Goal: Find specific page/section: Find specific page/section

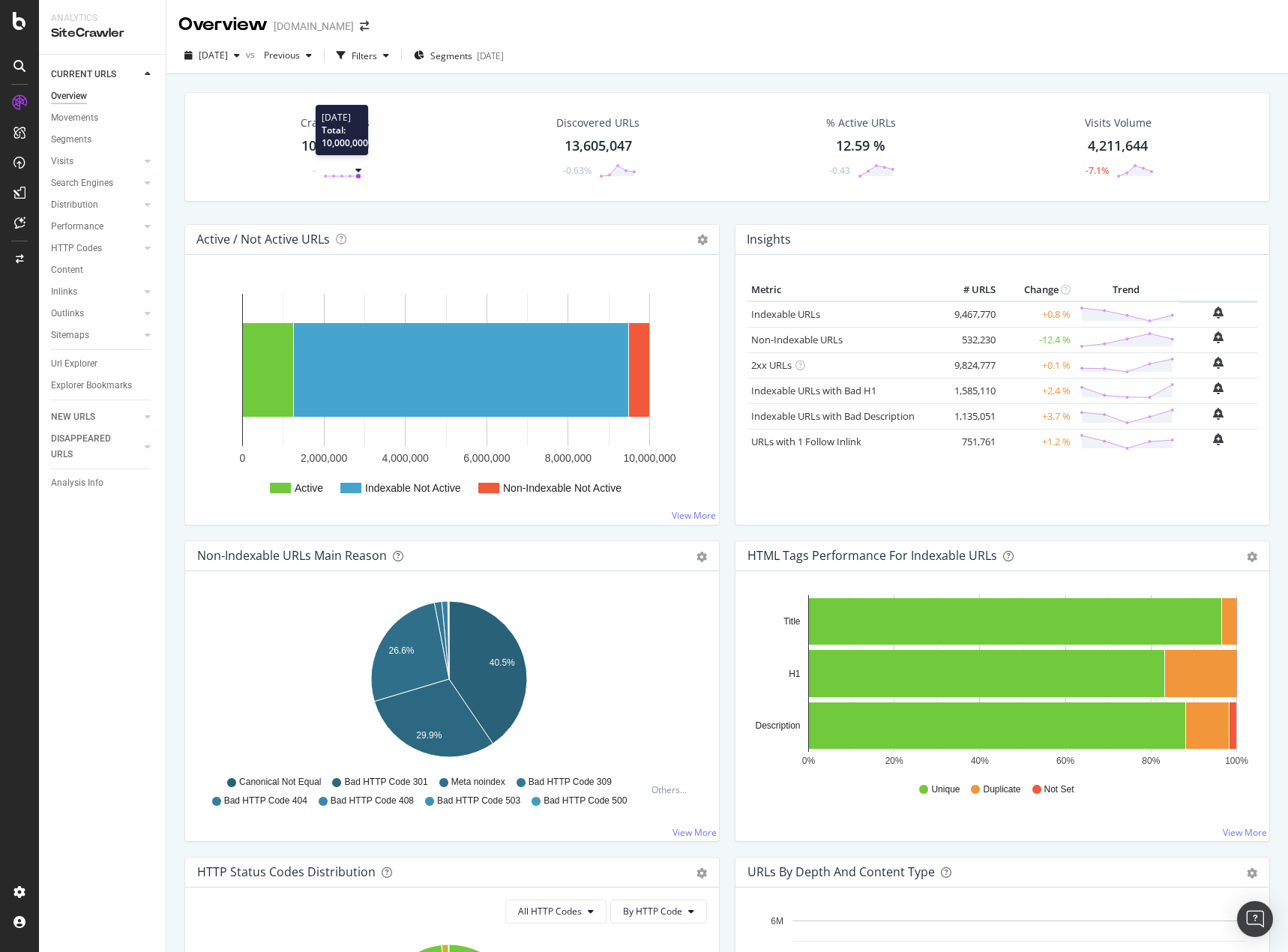
click at [358, 175] on circle at bounding box center [358, 176] width 5 height 5
click at [358, 178] on circle at bounding box center [358, 176] width 5 height 5
click at [360, 161] on div "Crawled URLs 10,000,000 -" at bounding box center [336, 146] width 99 height 78
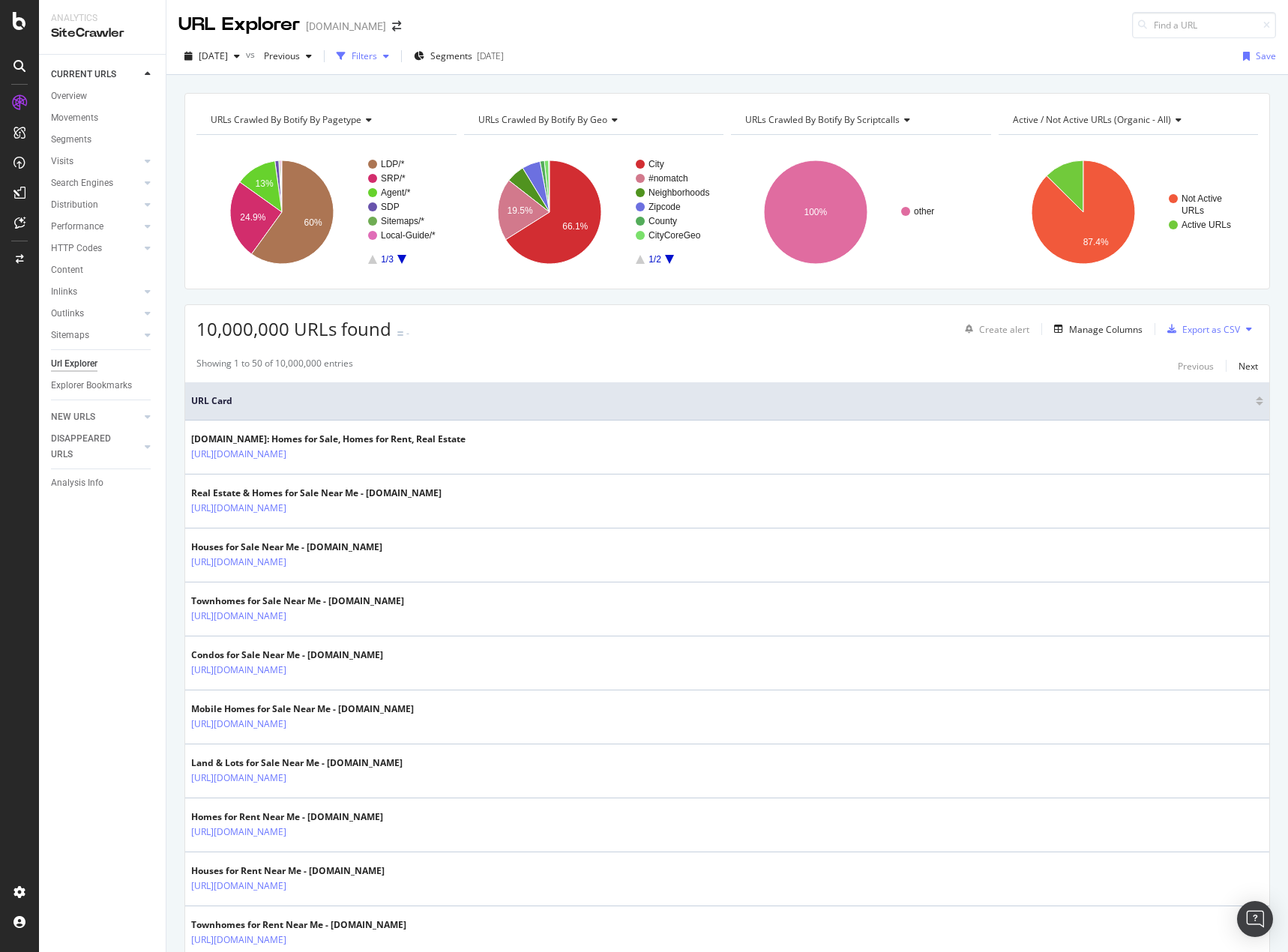
click at [377, 57] on div "Filters" at bounding box center [364, 56] width 25 height 13
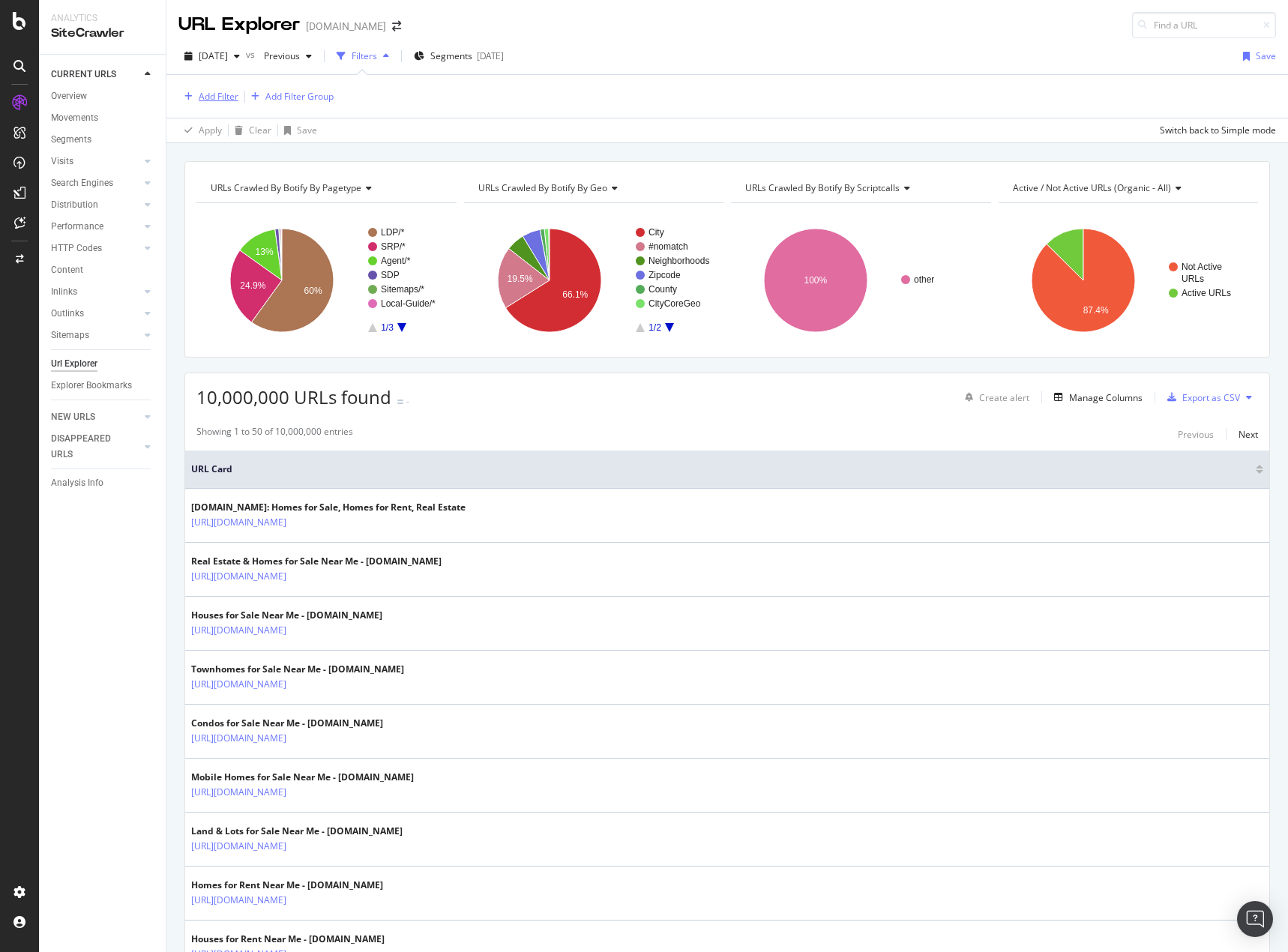
click at [202, 101] on div "Add Filter" at bounding box center [218, 96] width 39 height 13
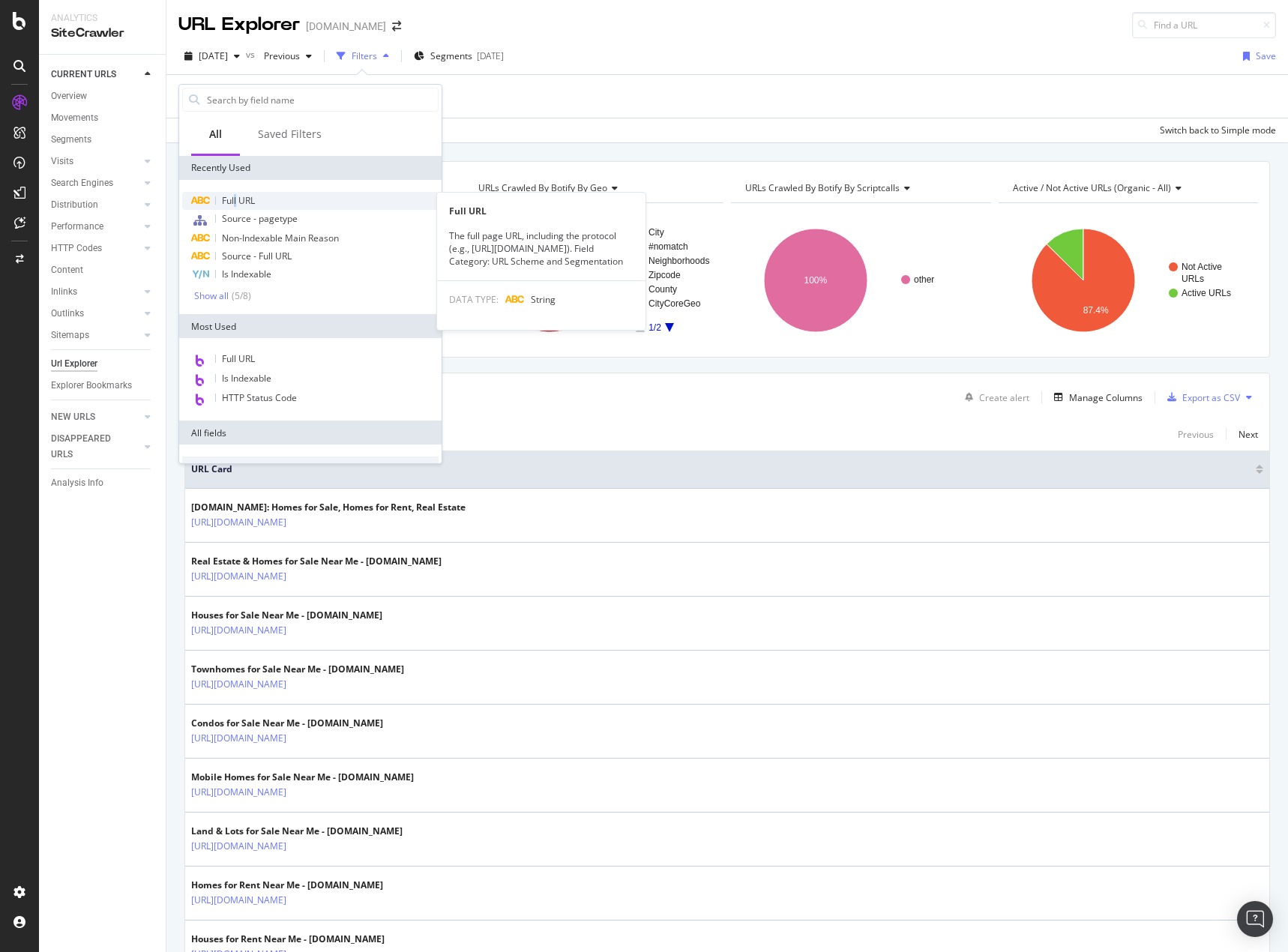
click at [236, 197] on span "Full URL" at bounding box center [239, 200] width 33 height 13
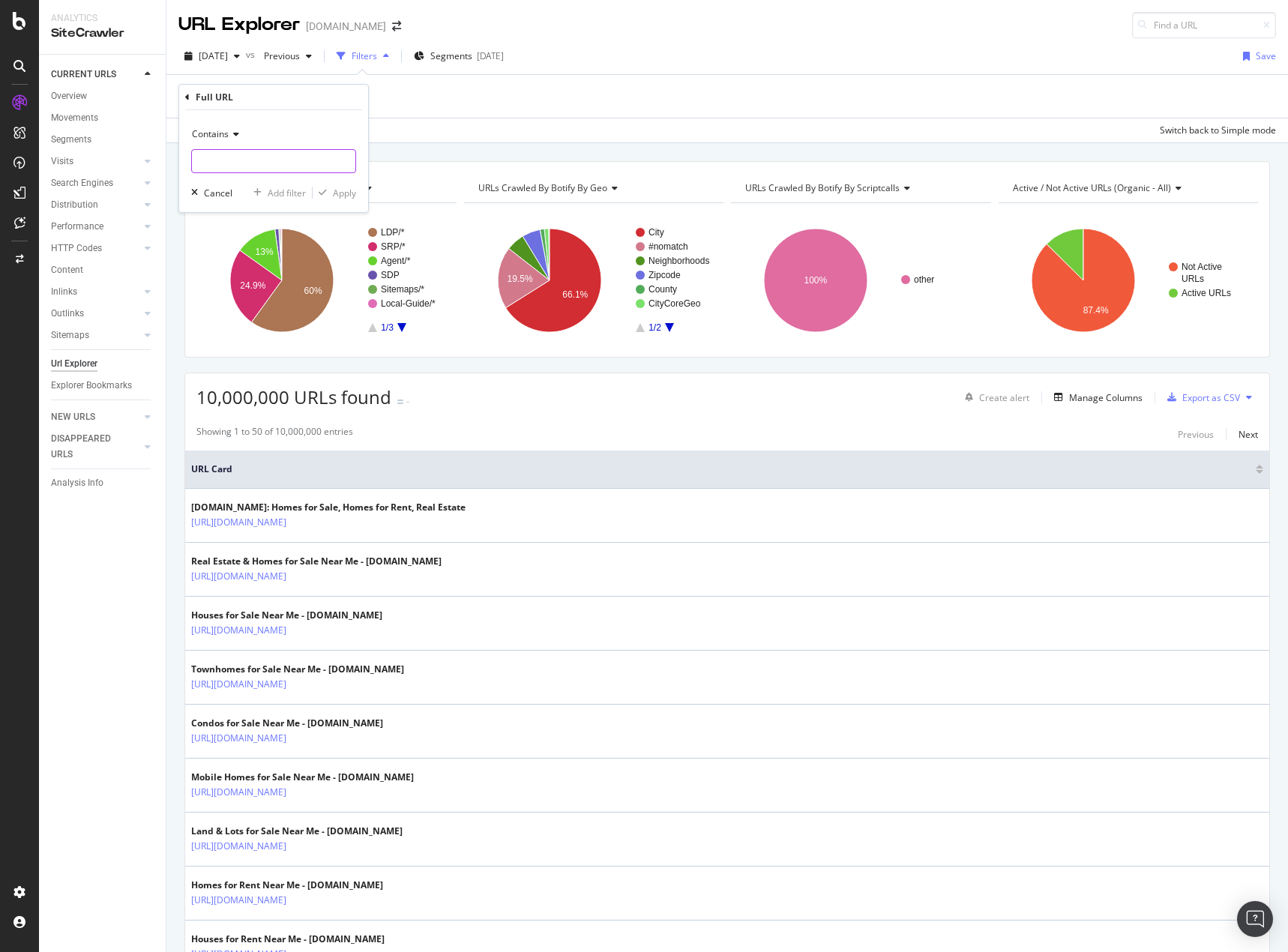
click at [245, 157] on input "text" at bounding box center [273, 161] width 163 height 24
type input "/p1/"
click at [338, 191] on div "Apply" at bounding box center [345, 193] width 24 height 13
